Goal: Information Seeking & Learning: Check status

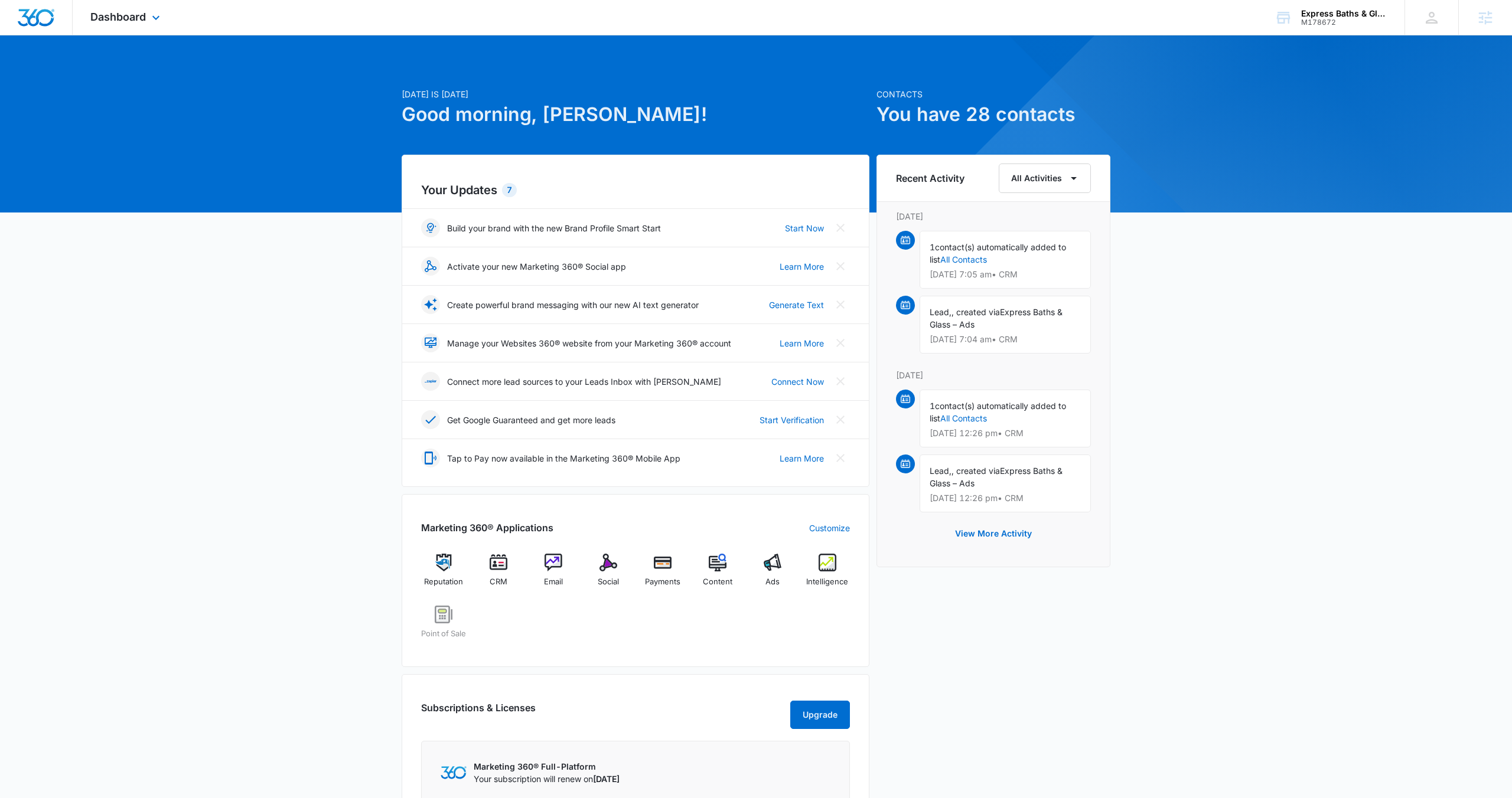
click at [147, 22] on div "Dashboard Apps Reputation CRM Email Social Payments POS Content Ads Intelligenc…" at bounding box center [127, 17] width 108 height 35
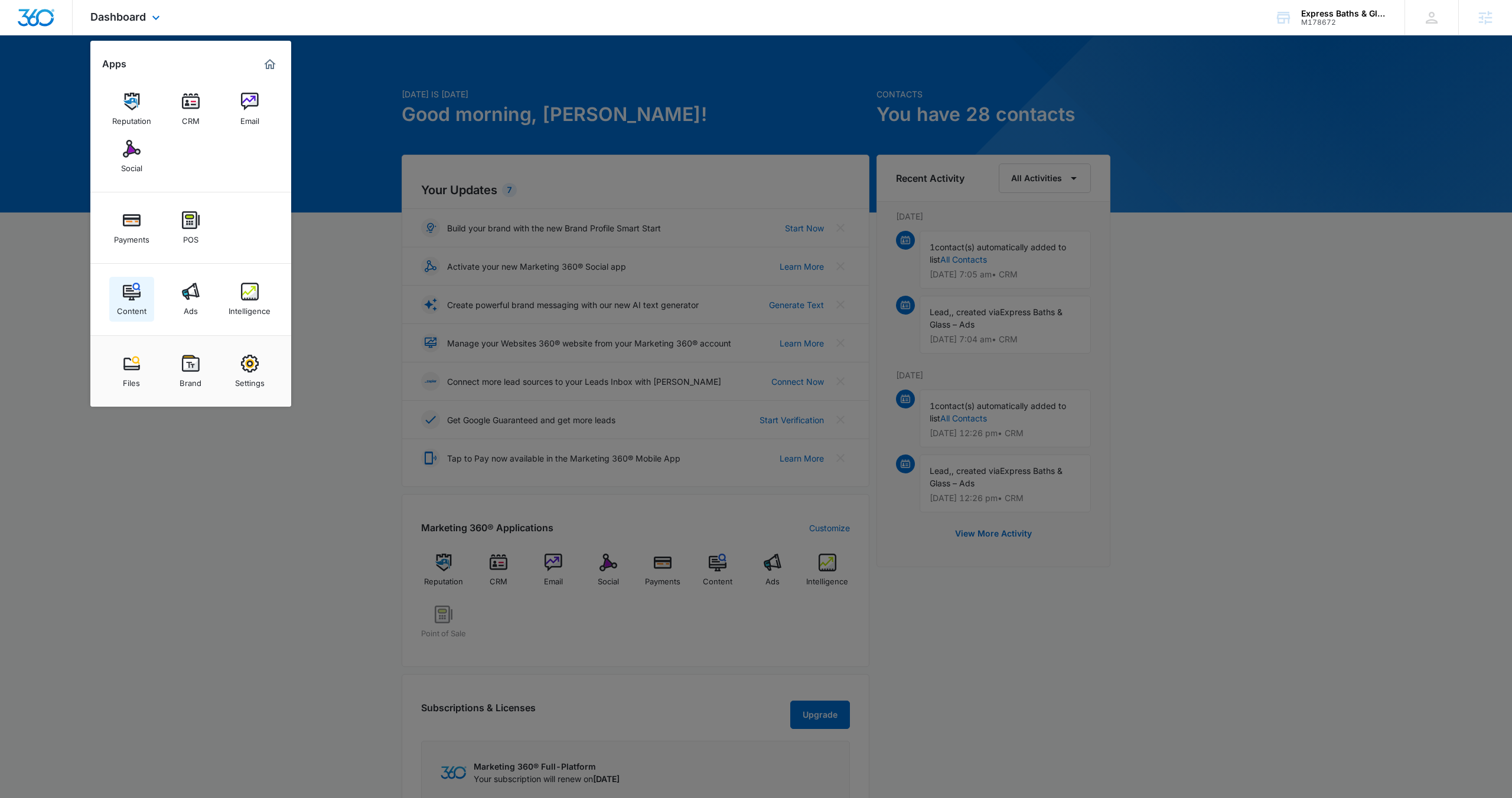
click at [133, 293] on img at bounding box center [132, 291] width 18 height 18
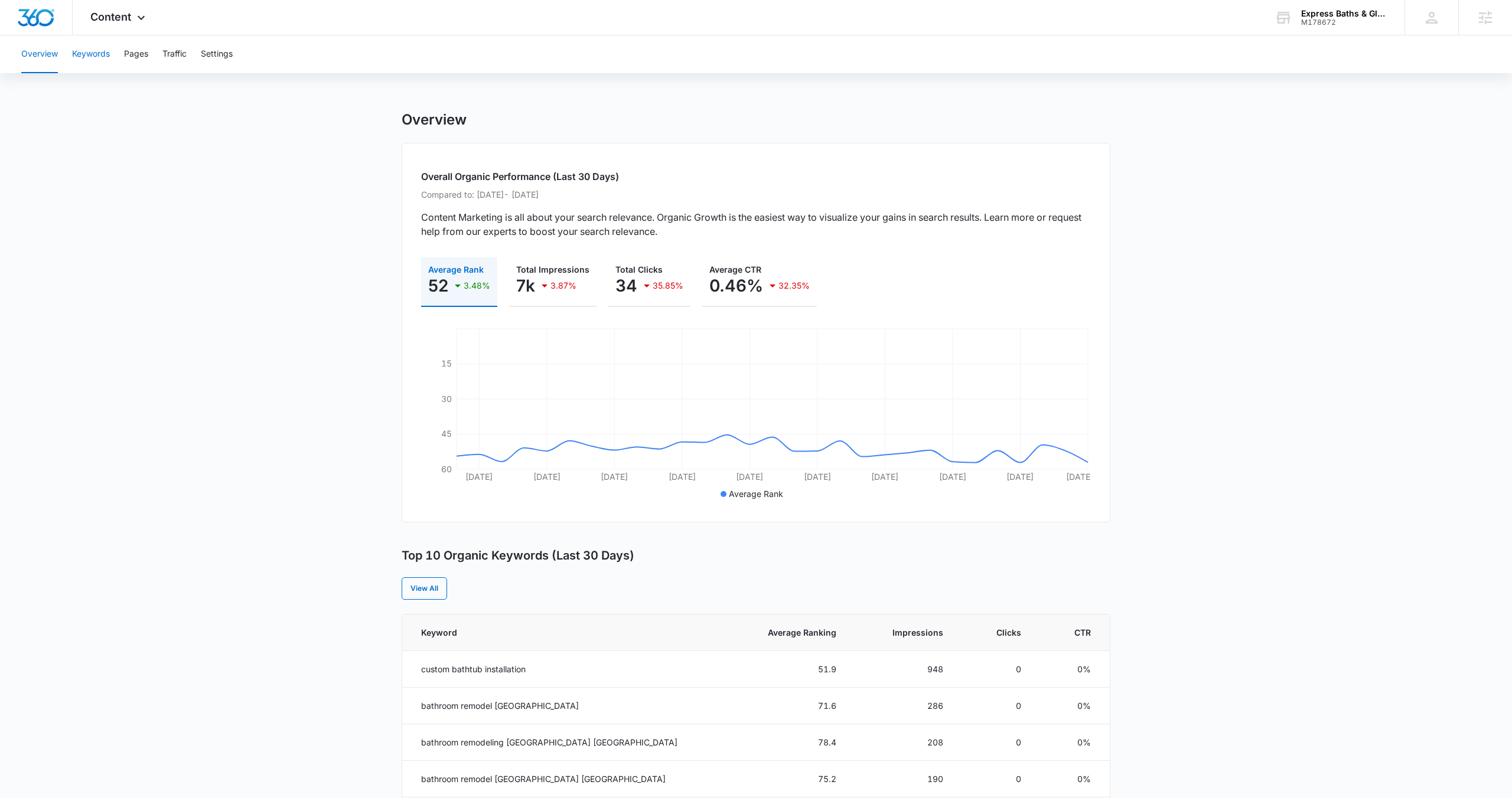
click at [96, 51] on button "Keywords" at bounding box center [91, 54] width 38 height 38
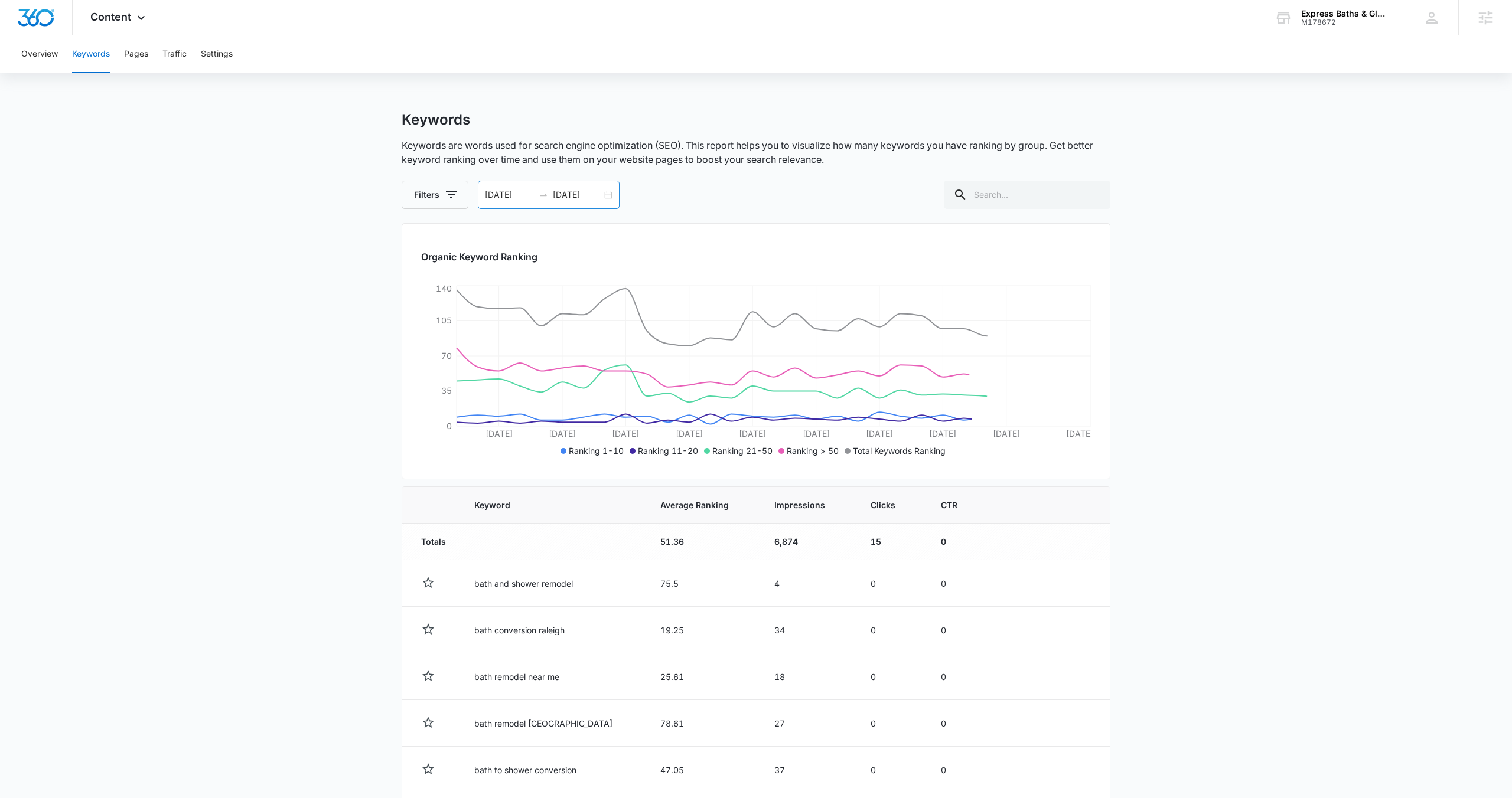
click at [607, 198] on div "[DATE] [DATE]" at bounding box center [548, 194] width 142 height 28
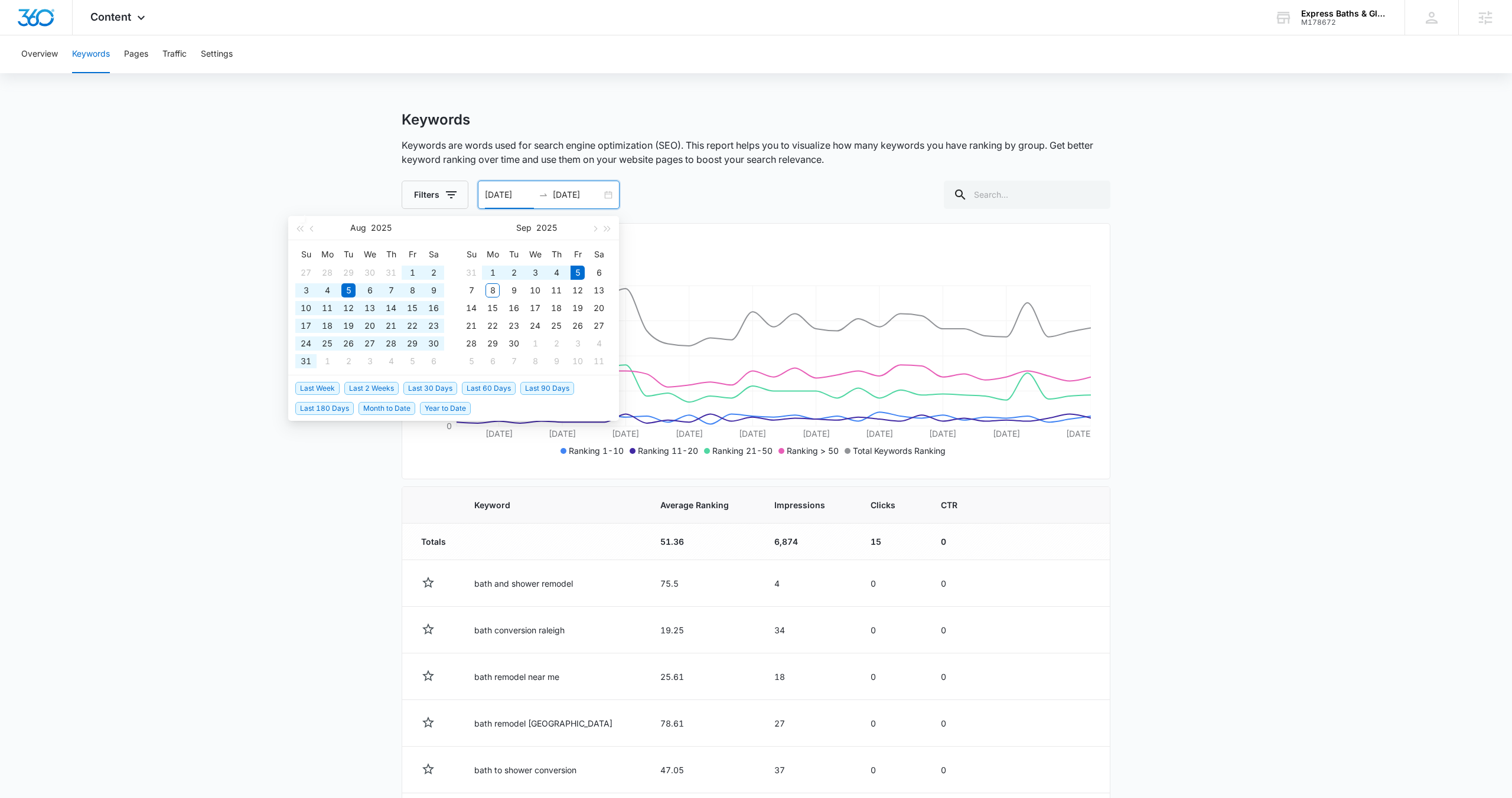
click at [484, 391] on span "Last 60 Days" at bounding box center [488, 388] width 54 height 13
type input "[DATE]"
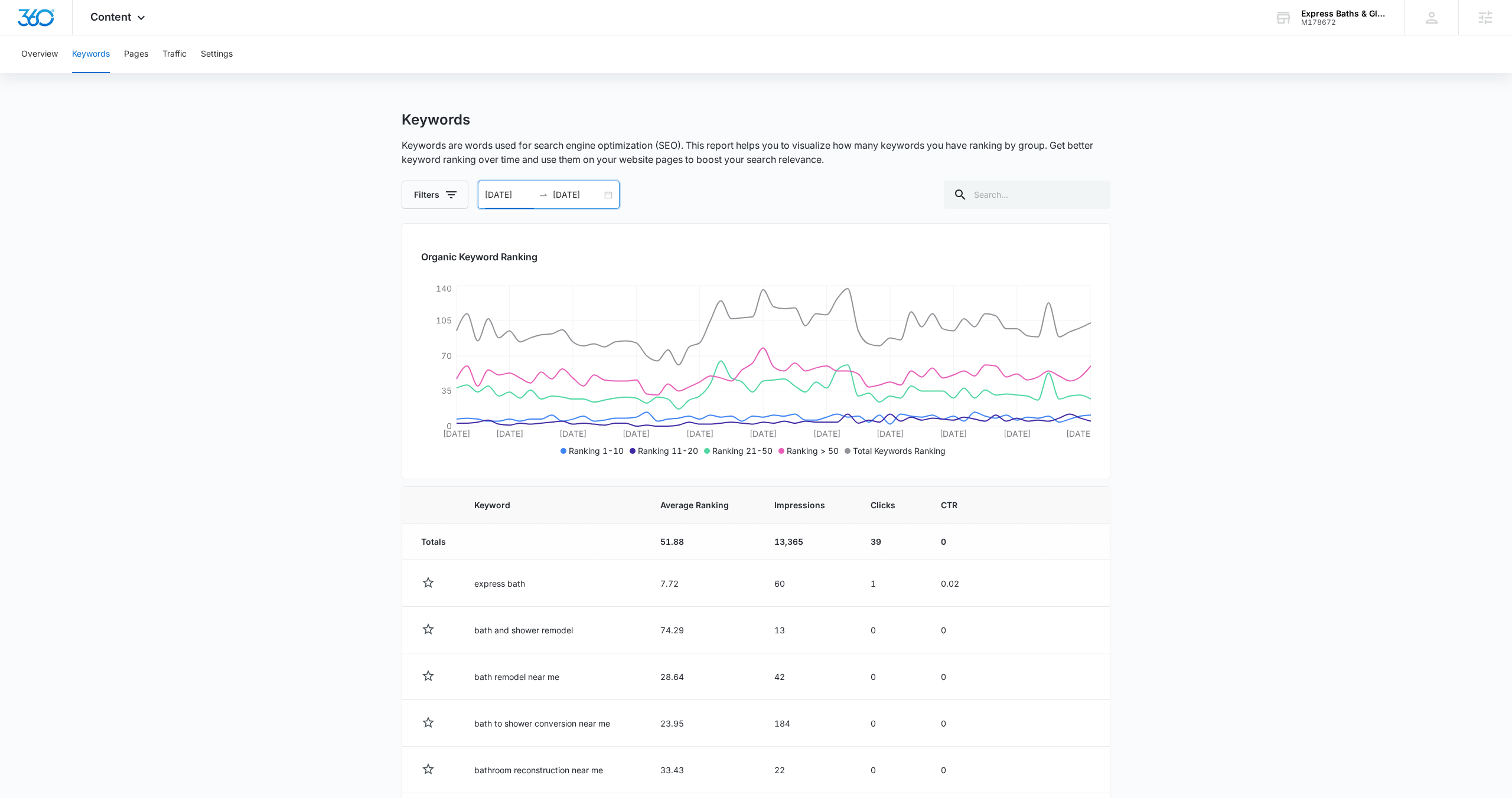
click at [607, 200] on div "[DATE] [DATE]" at bounding box center [548, 194] width 142 height 28
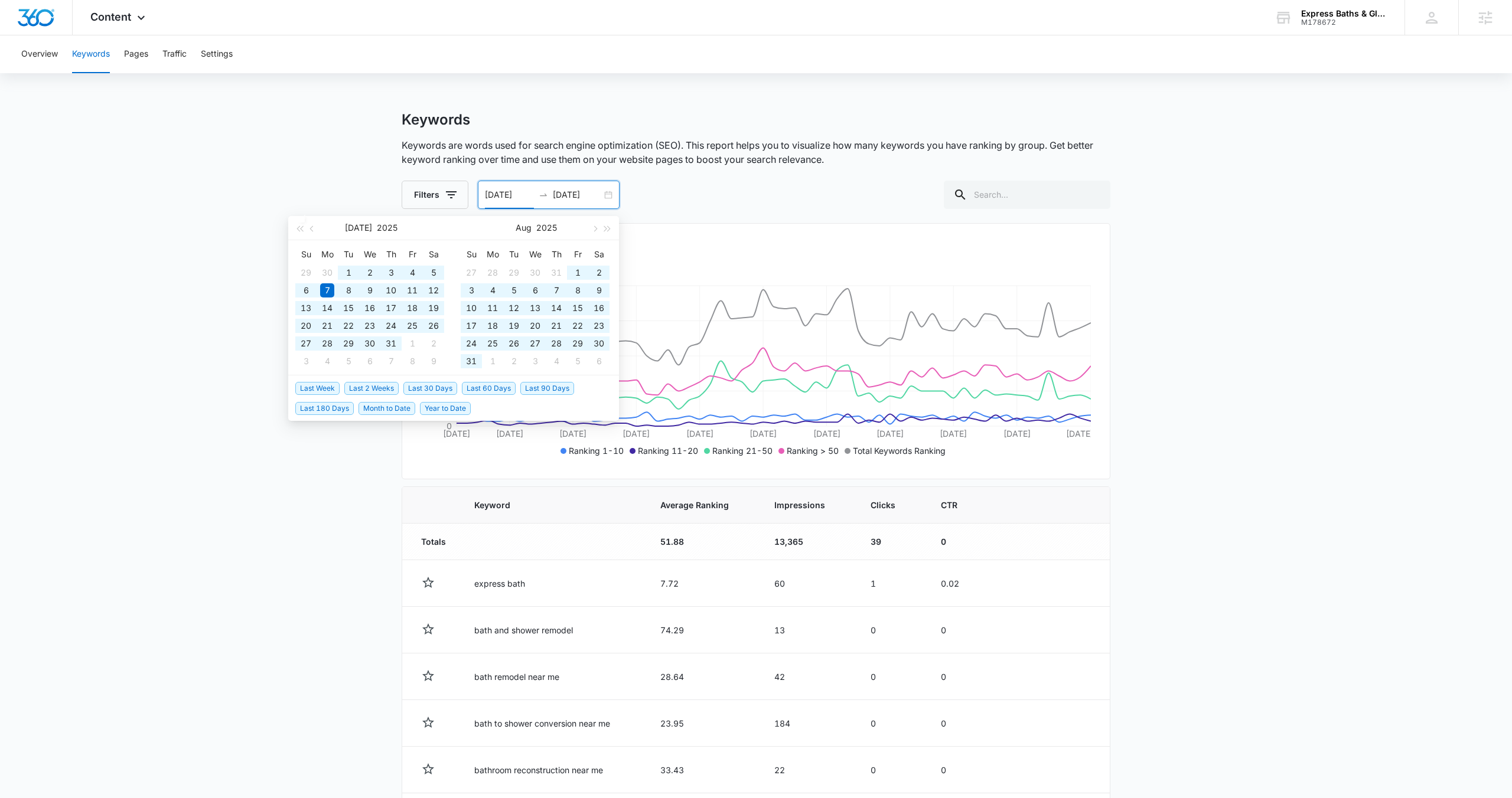
click at [339, 411] on span "Last 180 Days" at bounding box center [324, 408] width 58 height 13
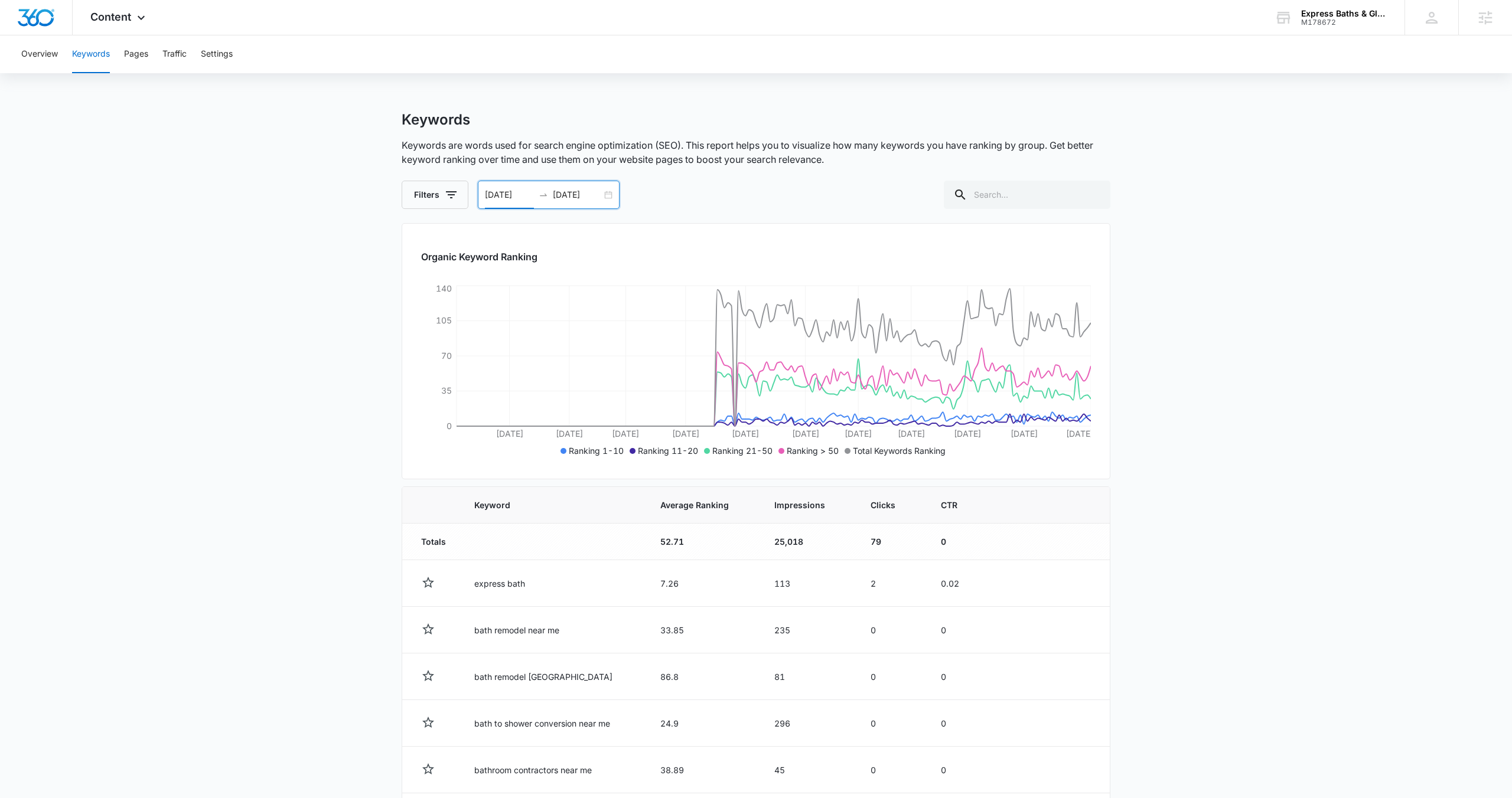
click at [608, 200] on div "[DATE] [DATE]" at bounding box center [548, 194] width 142 height 28
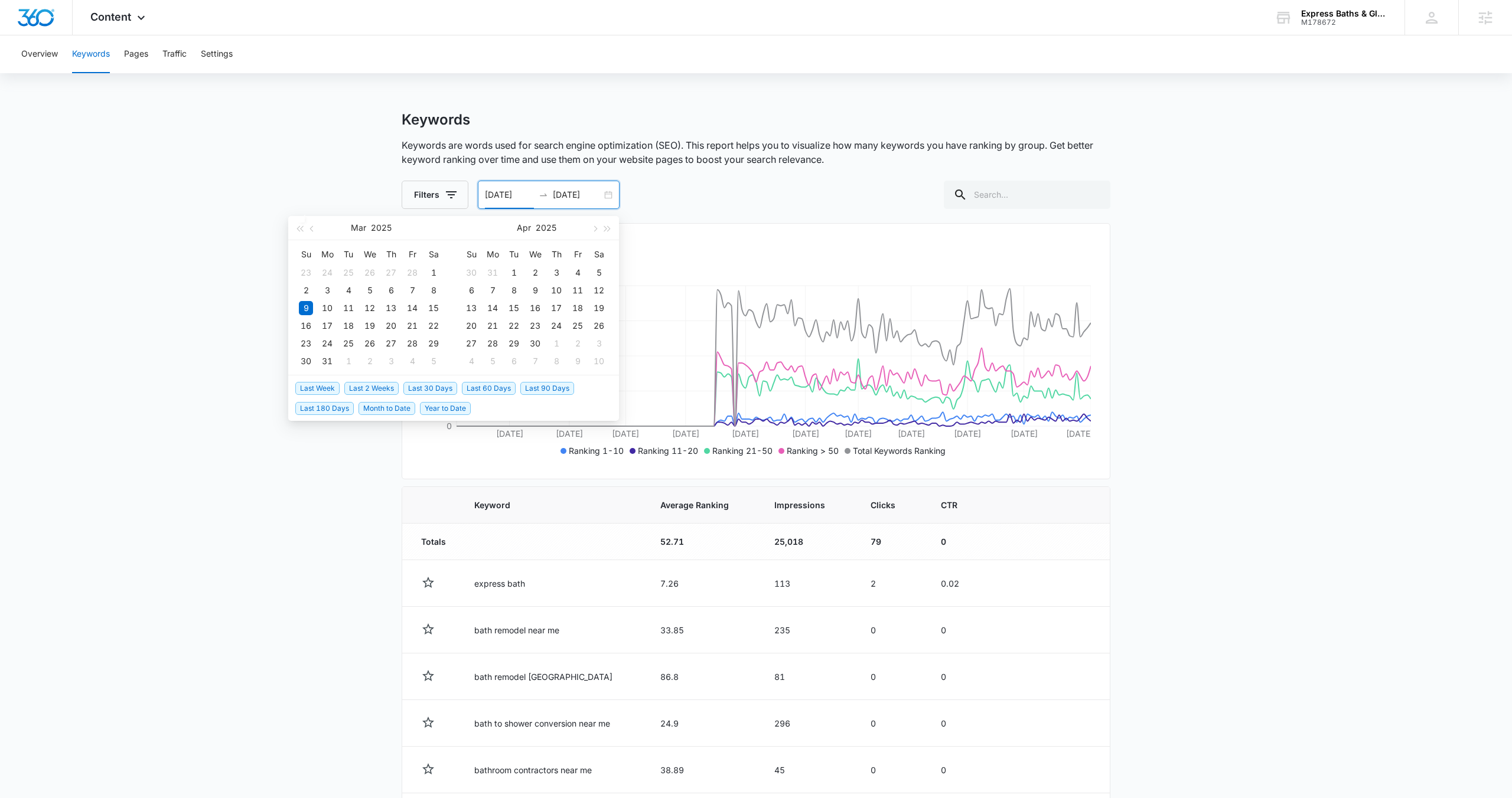
click at [509, 388] on span "Last 60 Days" at bounding box center [488, 388] width 54 height 13
type input "[DATE]"
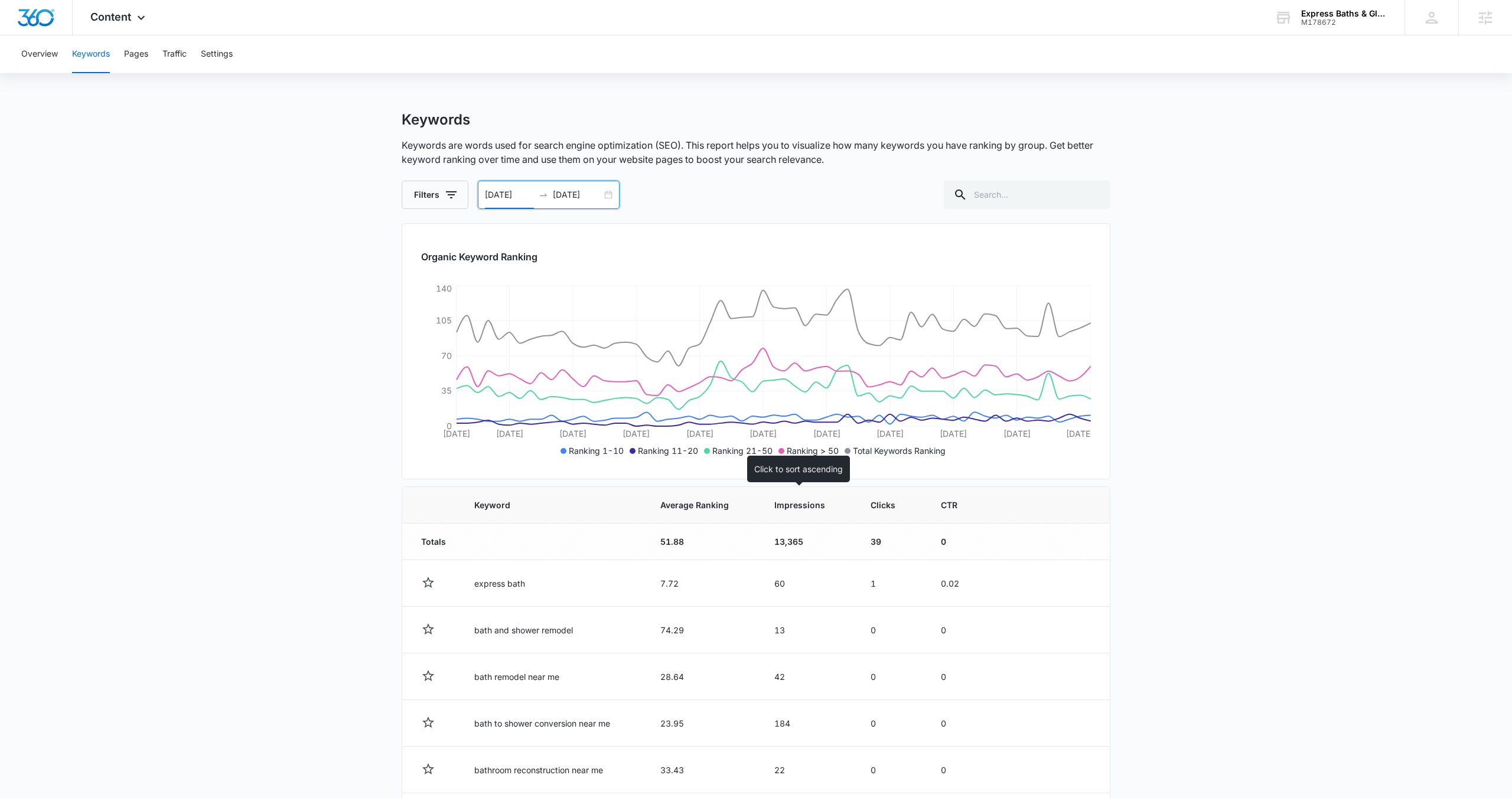
click at [814, 500] on span "Impressions" at bounding box center [800, 505] width 51 height 12
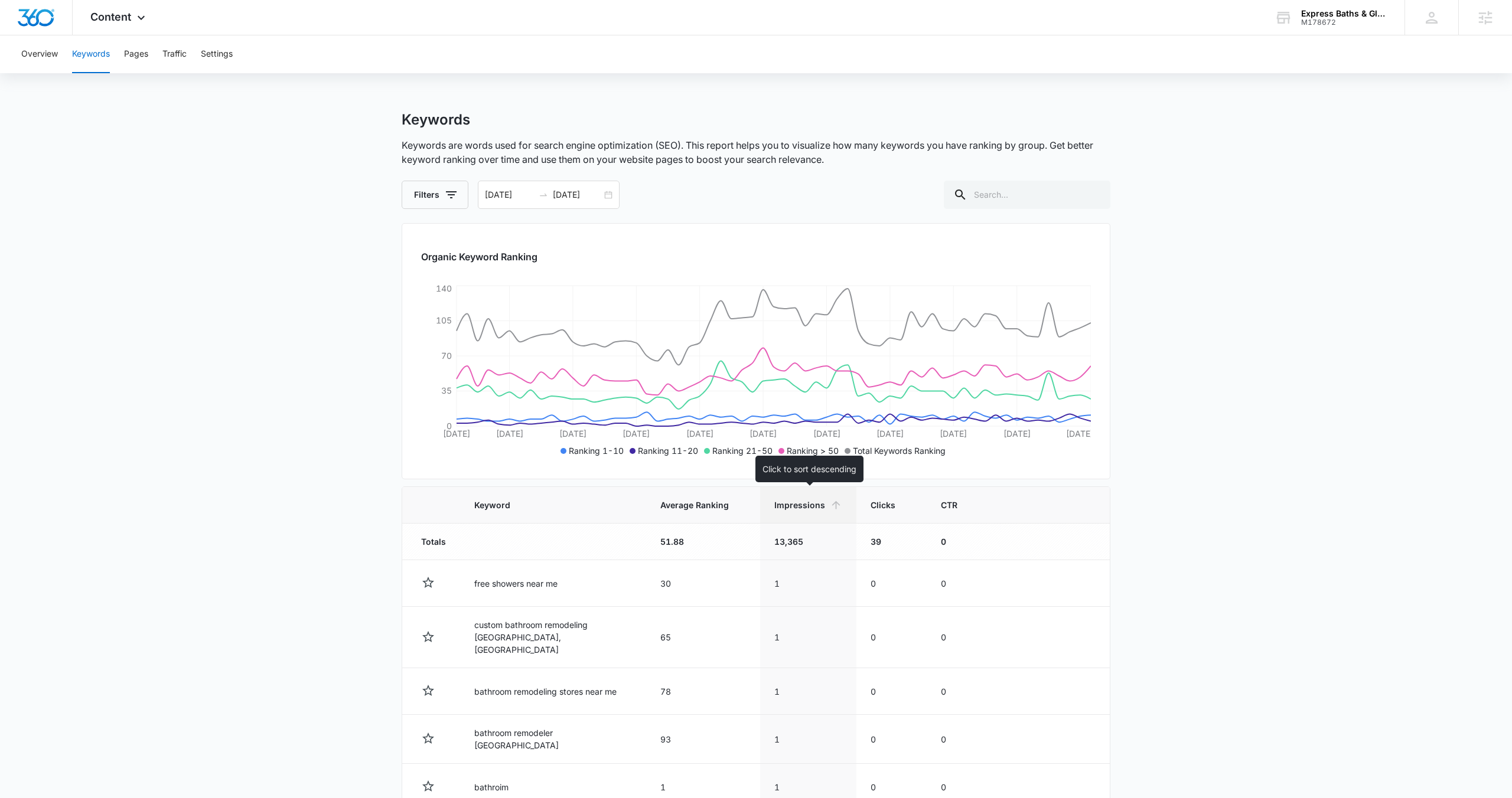
click at [785, 513] on th "Impressions" at bounding box center [809, 505] width 96 height 37
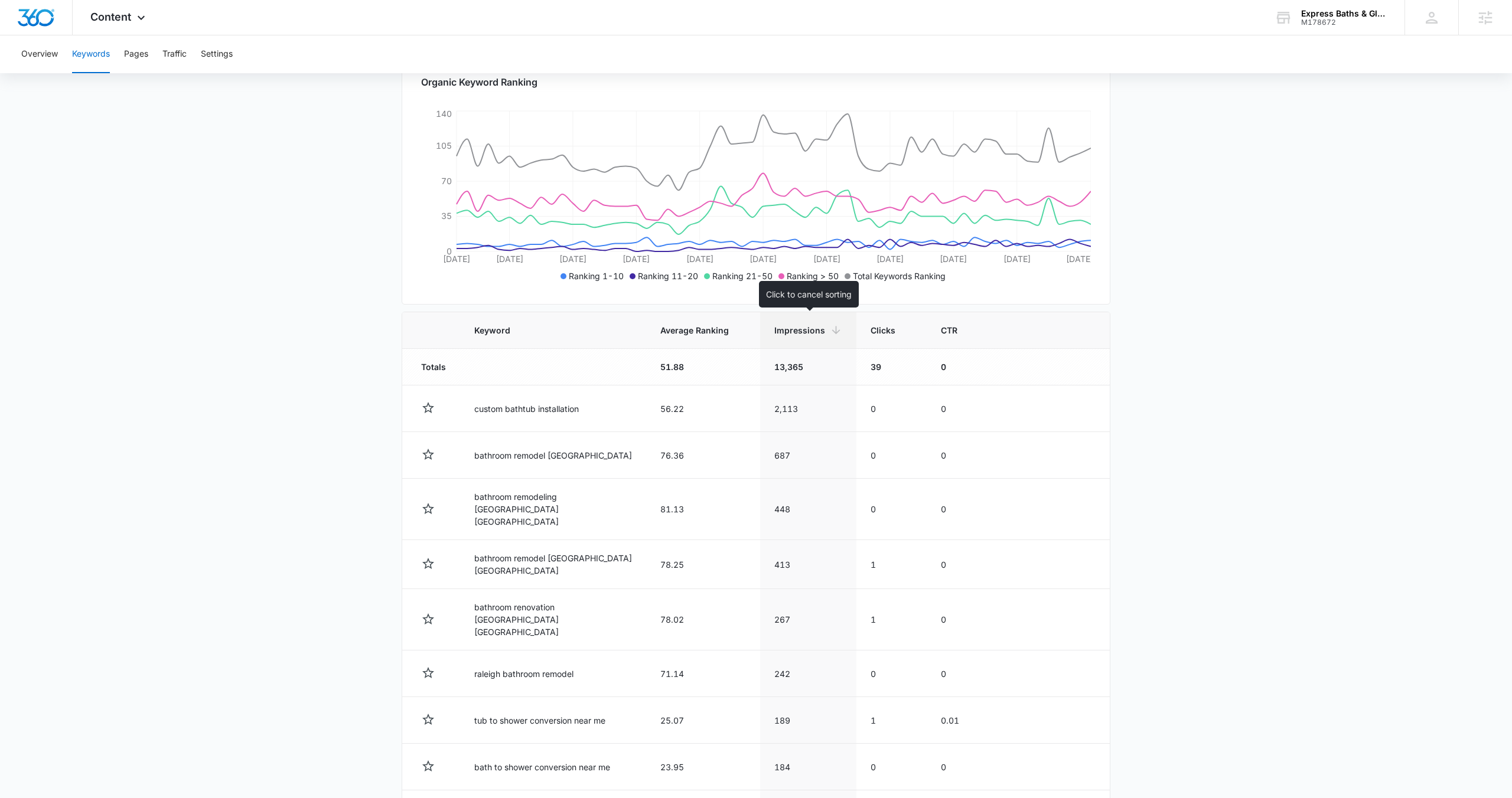
scroll to position [180, 0]
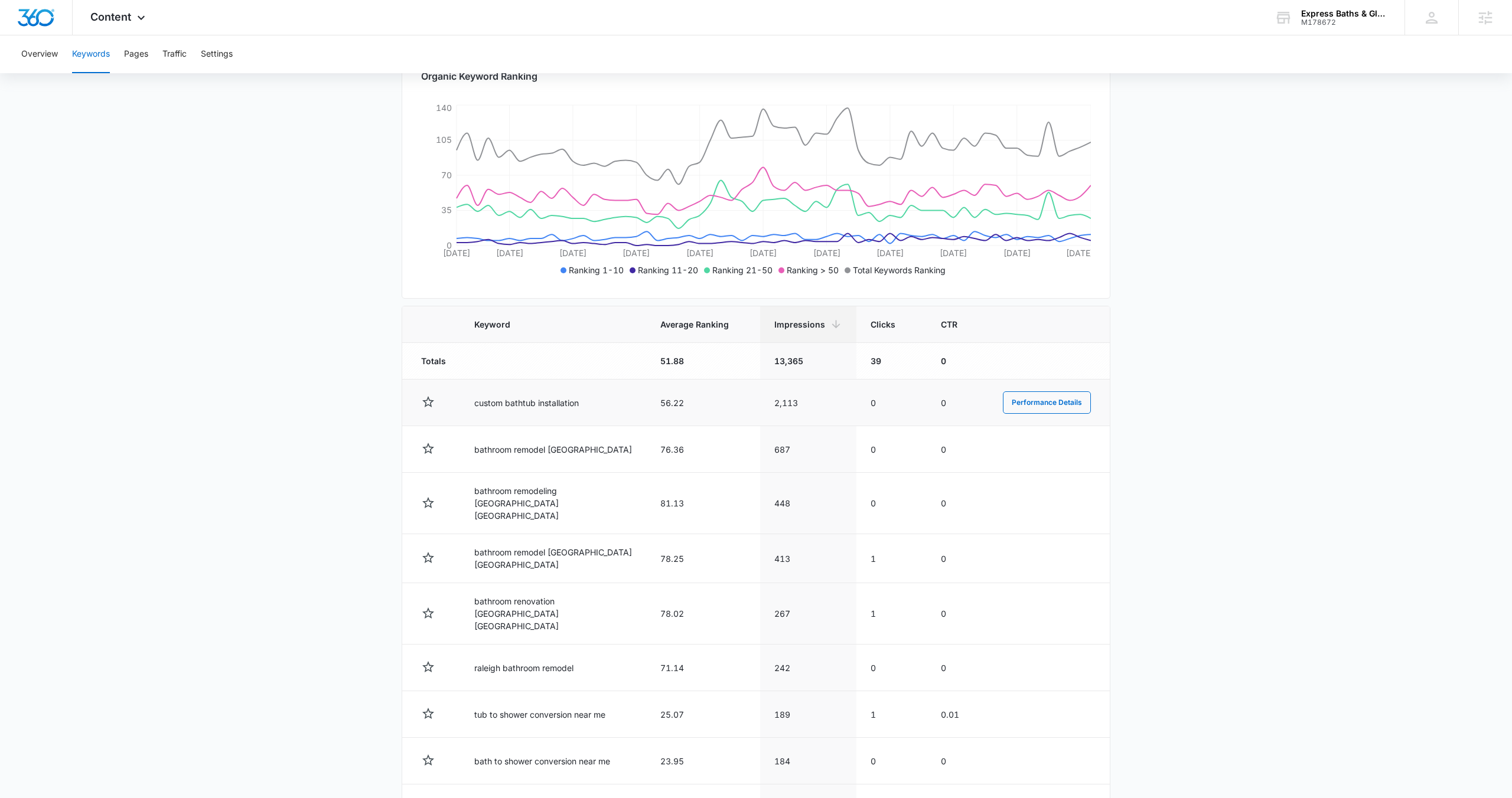
click at [547, 404] on td "custom bathtub installation" at bounding box center [553, 403] width 186 height 47
copy td "custom bathtub installation"
